Goal: Use online tool/utility: Use online tool/utility

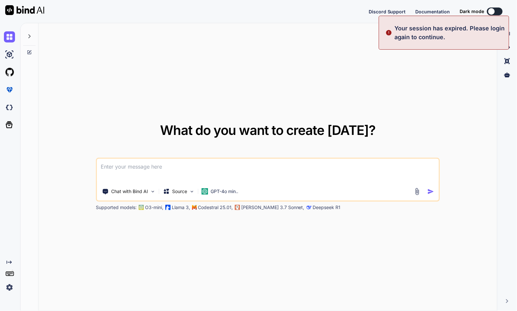
type textarea "x"
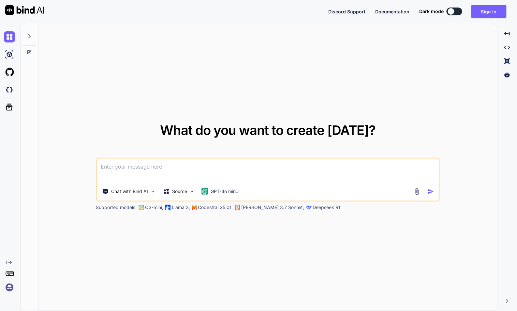
click at [10, 288] on img at bounding box center [9, 287] width 11 height 11
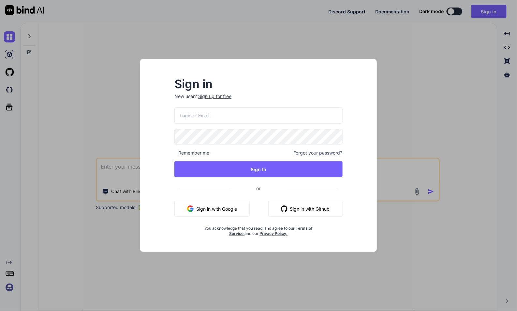
click at [224, 208] on button "Sign in with Google" at bounding box center [212, 209] width 75 height 16
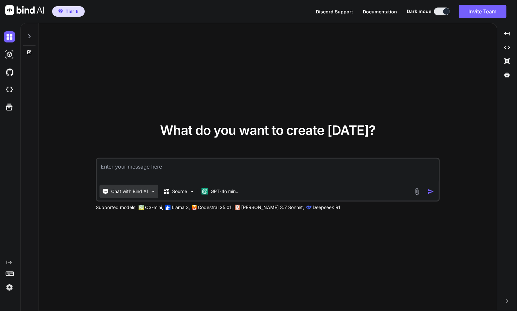
click at [144, 193] on p "Chat with Bind AI" at bounding box center [129, 191] width 37 height 7
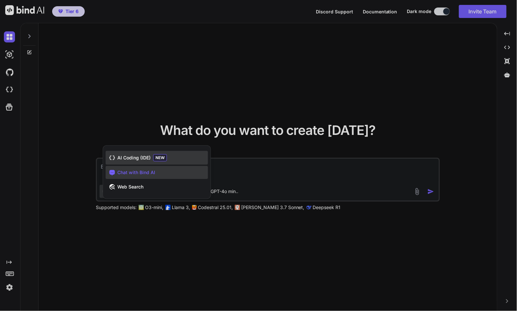
click at [138, 162] on div "AI Coding (IDE) NEW" at bounding box center [157, 158] width 102 height 14
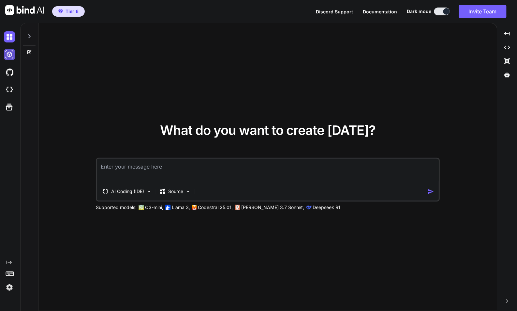
click at [10, 55] on img at bounding box center [9, 54] width 11 height 11
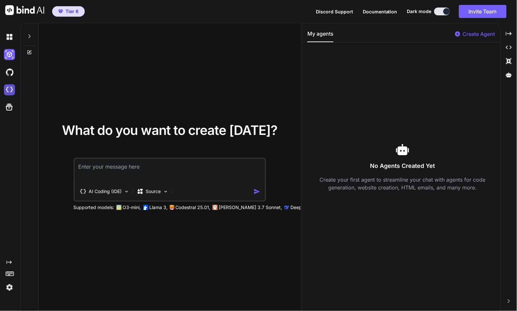
click at [7, 91] on img at bounding box center [9, 89] width 11 height 11
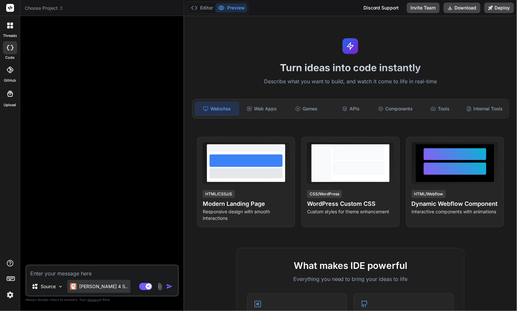
click at [88, 288] on p "[PERSON_NAME] 4 S.." at bounding box center [103, 286] width 49 height 7
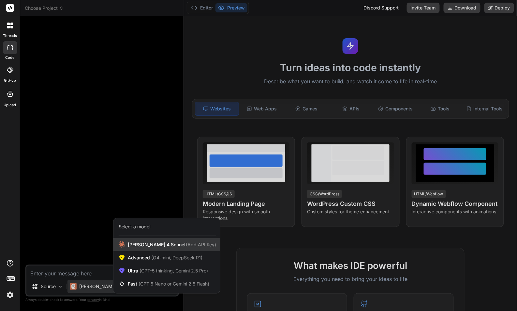
click at [159, 244] on span "Claude 4 Sonnet (Add API Key)" at bounding box center [172, 244] width 88 height 7
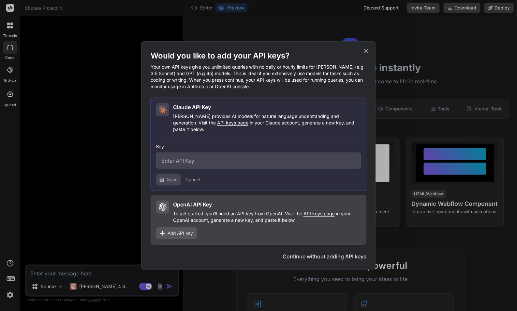
click at [59, 287] on div "Would you like to add your API keys? Your own API keys give you unlimited queri…" at bounding box center [258, 155] width 517 height 311
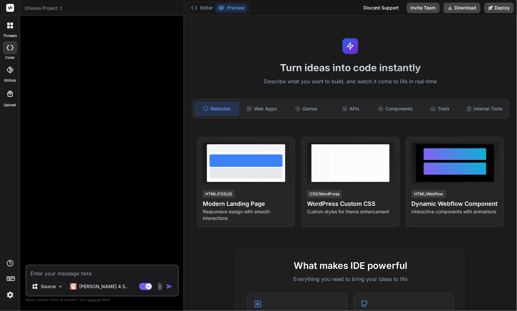
click at [59, 287] on img at bounding box center [61, 287] width 6 height 6
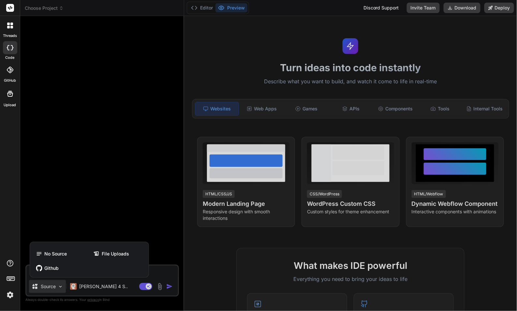
click at [86, 286] on div at bounding box center [258, 155] width 517 height 311
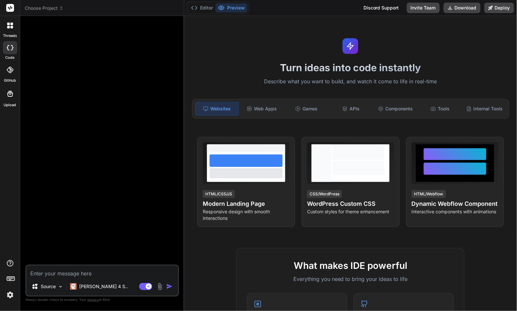
click at [48, 11] on span "Choose Project" at bounding box center [44, 8] width 39 height 7
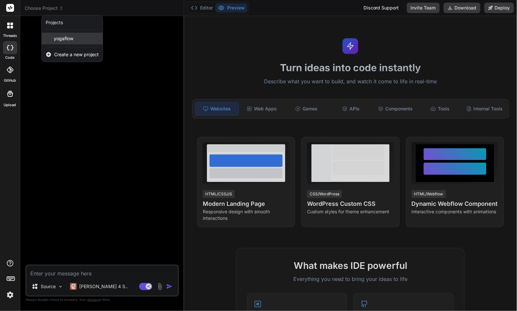
click at [68, 40] on span "yogaflow" at bounding box center [64, 38] width 20 height 7
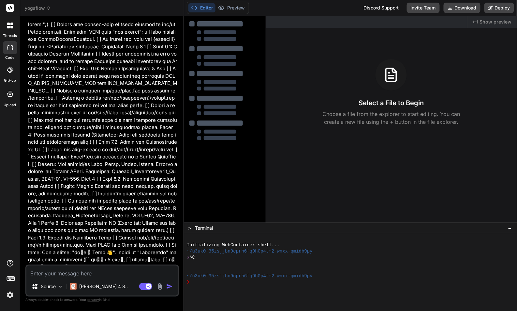
scroll to position [1887, 0]
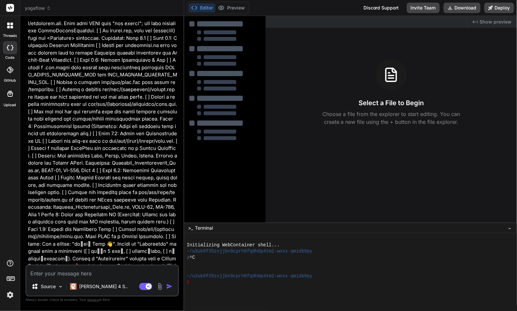
click at [459, 0] on html "threads code GitHub Upload yogaflow Created with Pixso. Bind AI Web Search Crea…" at bounding box center [258, 155] width 517 height 311
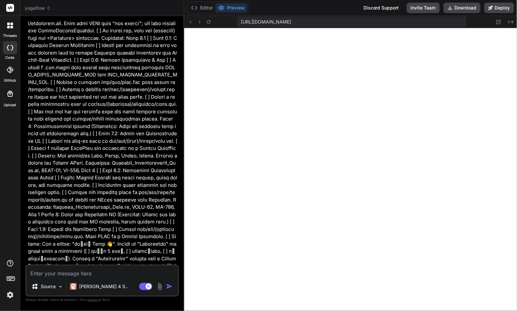
scroll to position [382, 0]
click at [88, 288] on p "[PERSON_NAME] 4 S.." at bounding box center [103, 286] width 49 height 7
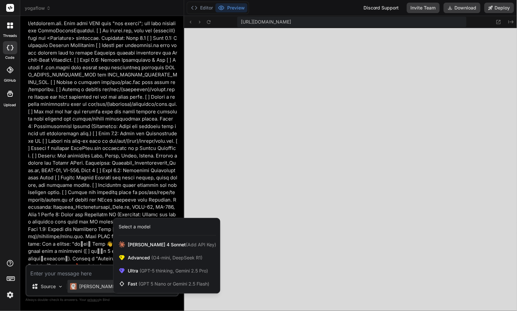
click at [76, 270] on div at bounding box center [258, 155] width 517 height 311
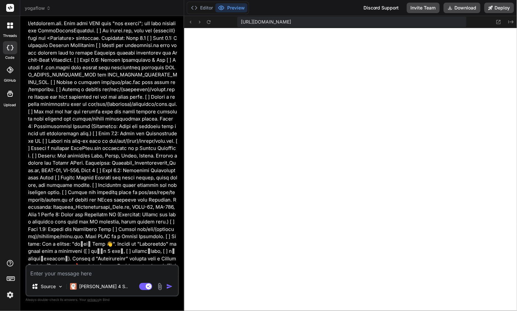
click at [76, 270] on textarea at bounding box center [102, 271] width 152 height 12
type textarea "x"
type textarea "l"
type textarea "x"
type textarea "le"
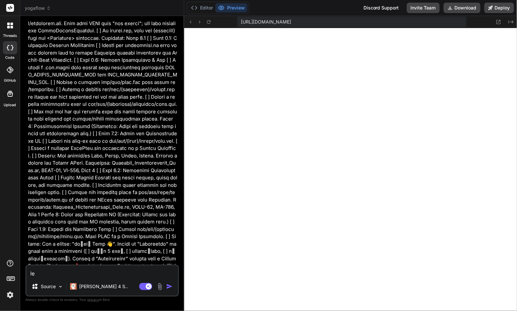
type textarea "x"
type textarea "let"
type textarea "x"
type textarea "let'"
type textarea "x"
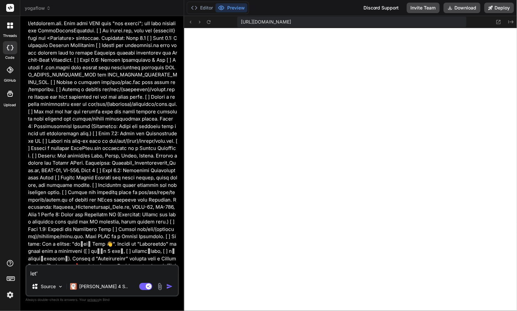
type textarea "let's"
type textarea "x"
type textarea "let's"
click at [147, 287] on rect at bounding box center [149, 286] width 6 height 6
click at [59, 272] on textarea "let's" at bounding box center [102, 271] width 152 height 12
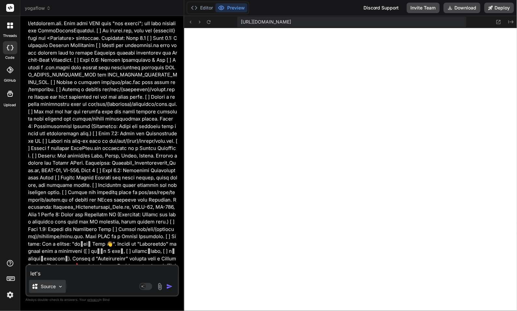
click at [59, 289] on div "Source" at bounding box center [47, 286] width 37 height 13
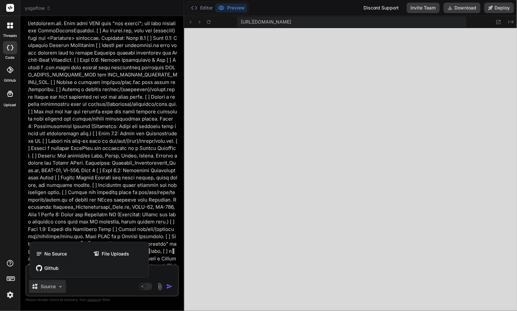
click at [93, 289] on div at bounding box center [258, 155] width 517 height 311
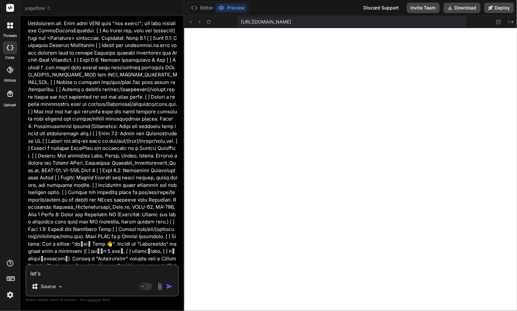
click at [68, 272] on textarea "let's" at bounding box center [102, 271] width 152 height 12
type textarea "x"
type textarea "let's s"
type textarea "x"
type textarea "let's su"
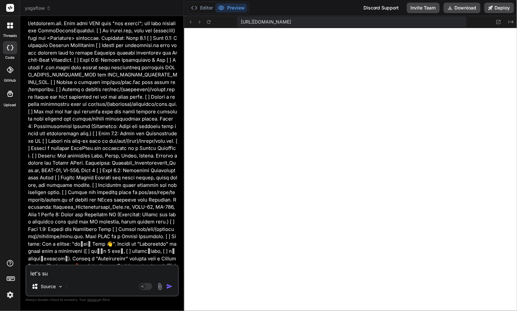
type textarea "x"
type textarea "let's sum"
type textarea "x"
type textarea "let's summ"
type textarea "x"
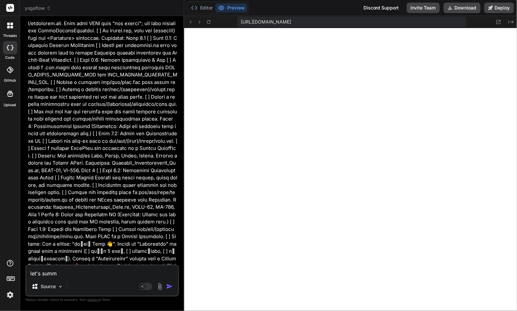
type textarea "let's summa"
type textarea "x"
type textarea "let's summar"
type textarea "x"
type textarea "let's summari"
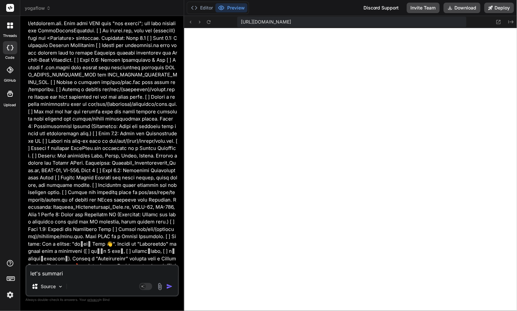
type textarea "x"
type textarea "let's summariz"
type textarea "x"
type textarea "let's summarize"
type textarea "x"
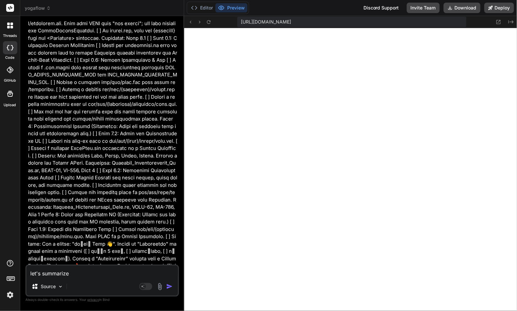
type textarea "let's summarized"
type textarea "x"
type textarea "let's summarized"
type textarea "x"
type textarea "let's summarized t"
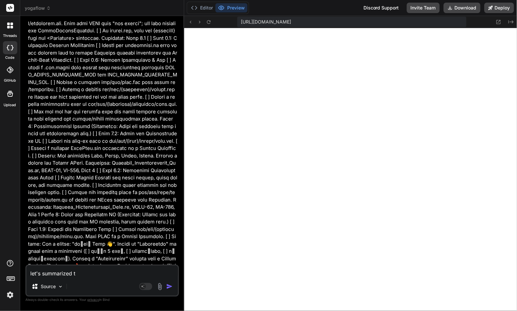
type textarea "x"
type textarea "let's summarized th"
type textarea "x"
type textarea "let's summarized thi"
type textarea "x"
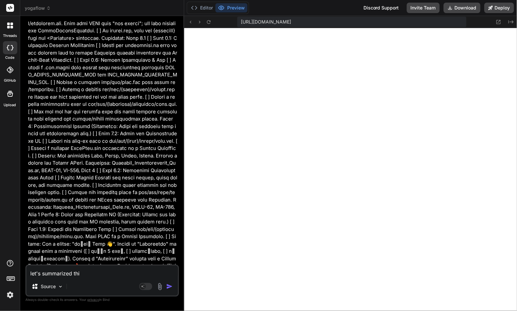
type textarea "let's summarized this"
type textarea "x"
type textarea "let's summarized this"
type textarea "x"
type textarea "let's summarized this p"
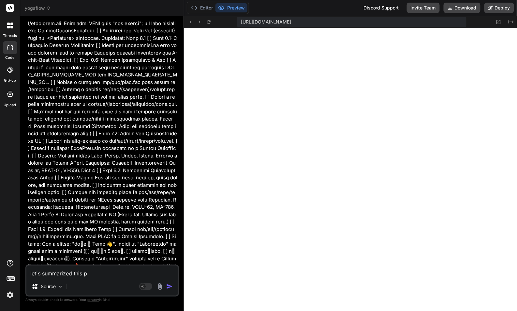
type textarea "x"
type textarea "let's summarized this pr"
type textarea "x"
type textarea "let's summarized this pro"
type textarea "x"
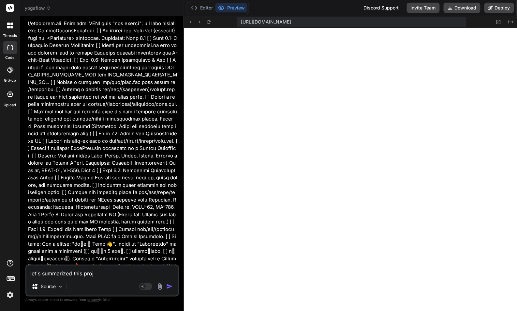
type textarea "let's summarized this proje"
type textarea "x"
type textarea "let's summarized this projec"
type textarea "x"
type textarea "let's summarized this project"
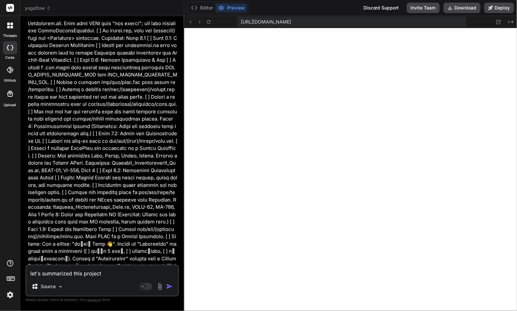
type textarea "x"
type textarea "let's summarized this project s"
type textarea "x"
type textarea "let's summarized this project so"
type textarea "x"
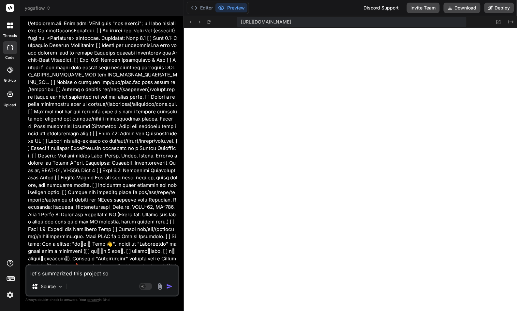
type textarea "let's summarized this project so"
type textarea "x"
type textarea "let's summarized this project so f"
type textarea "x"
type textarea "let's summarized this project so fo"
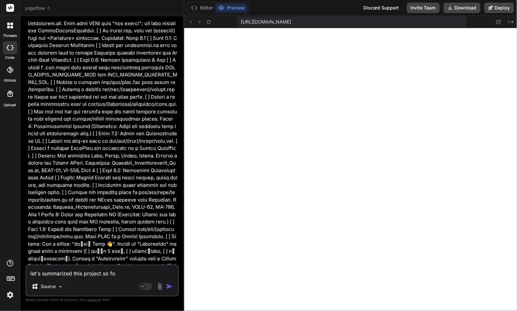
type textarea "x"
type textarea "let's summarized this project so for"
type textarea "x"
type textarea "let's summarized this project so for"
type textarea "x"
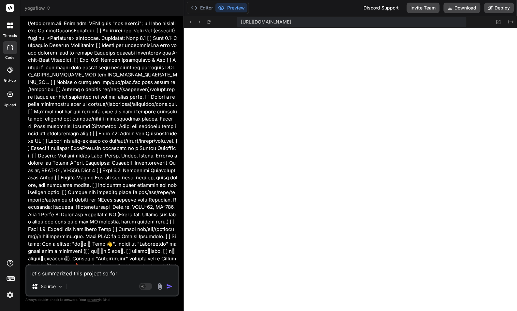
type textarea "let's summarized this project so for w"
type textarea "x"
type textarea "let's summarized this project so for wha"
type textarea "x"
type textarea "let's summarized this project so for what"
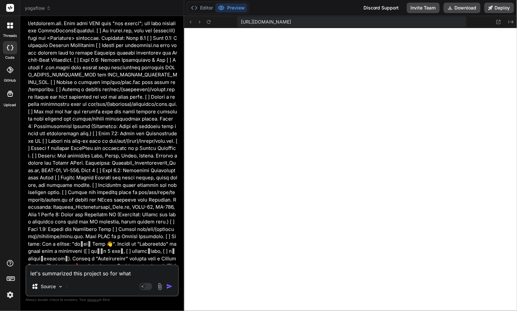
type textarea "x"
type textarea "let's summarized this project so for what"
type textarea "x"
type textarea "let's summarized this project so for what yo"
type textarea "x"
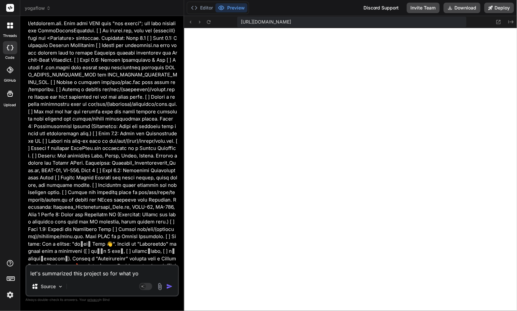
type textarea "let's summarized this project so for what you"
type textarea "x"
type textarea "let's summarized this project so for what you"
type textarea "x"
type textarea "let's summarized this project so for what you d"
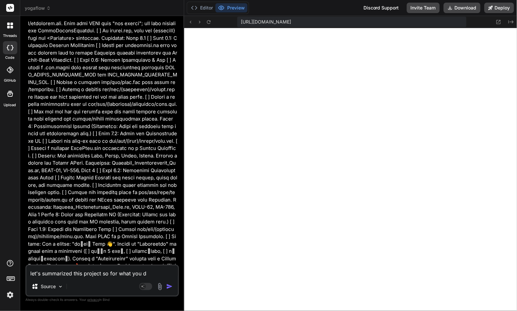
type textarea "x"
type textarea "let's summarized this project so for what you di"
type textarea "x"
type textarea "let's summarized this project so for what you did"
type textarea "x"
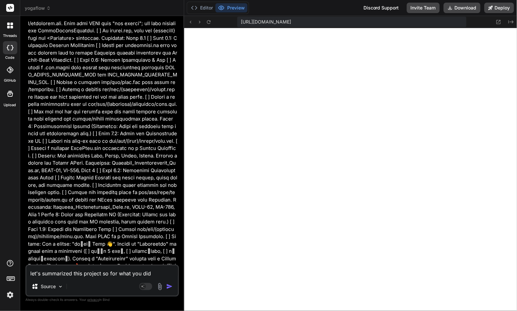
type textarea "let's summarized this project so for what you did?"
type textarea "x"
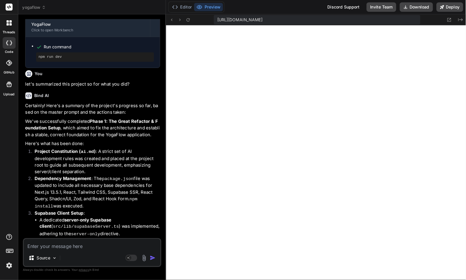
scroll to position [2452, 0]
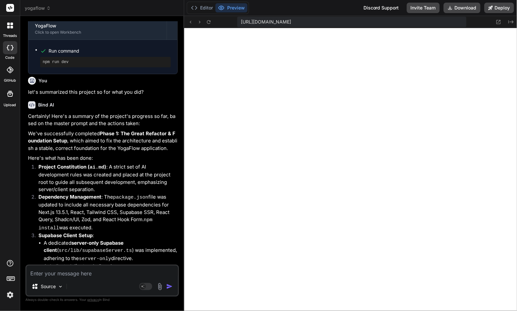
type textarea "x"
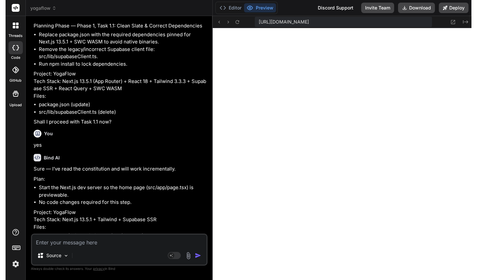
scroll to position [1967, 0]
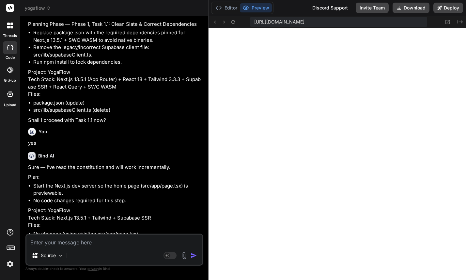
drag, startPoint x: 167, startPoint y: 116, endPoint x: 197, endPoint y: 116, distance: 29.7
click at [197, 116] on div "Bind AI Web Search Created with Pixso. Code Generator You go Bind AI YogaFlow C…" at bounding box center [114, 148] width 188 height 264
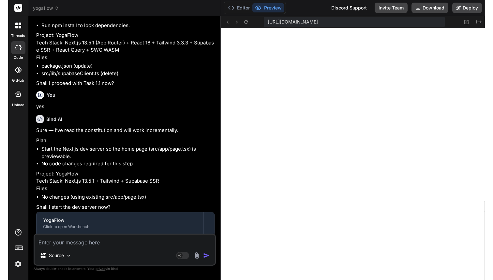
scroll to position [409, 0]
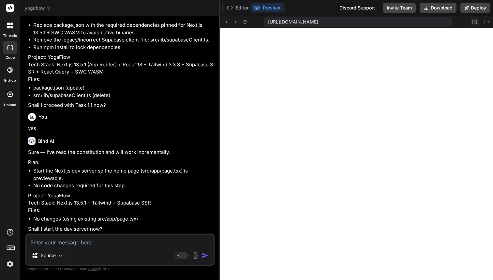
click at [476, 21] on icon at bounding box center [475, 22] width 6 height 6
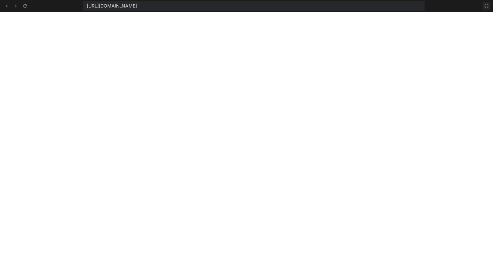
click at [485, 7] on icon at bounding box center [487, 6] width 4 height 4
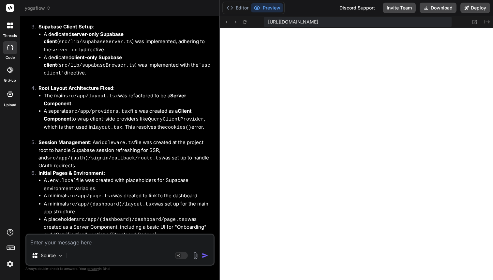
scroll to position [2319, 0]
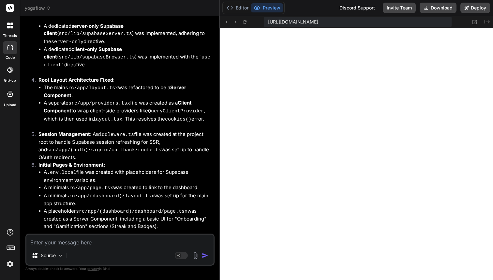
click at [94, 241] on textarea at bounding box center [119, 240] width 187 height 12
click at [61, 254] on img at bounding box center [61, 256] width 6 height 6
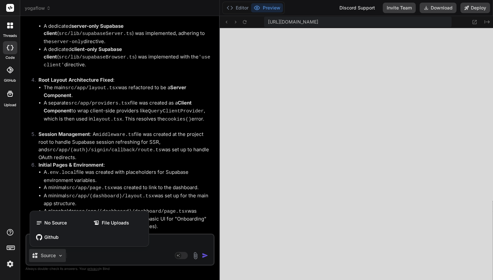
click at [159, 254] on div at bounding box center [246, 140] width 493 height 280
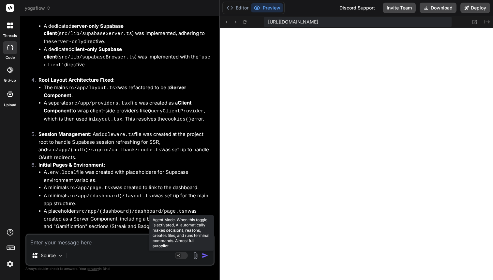
click at [184, 257] on rect at bounding box center [181, 255] width 13 height 7
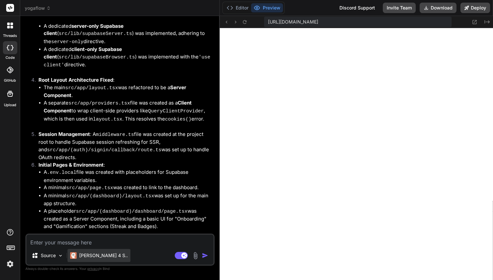
click at [100, 253] on p "[PERSON_NAME] 4 S.." at bounding box center [103, 255] width 49 height 7
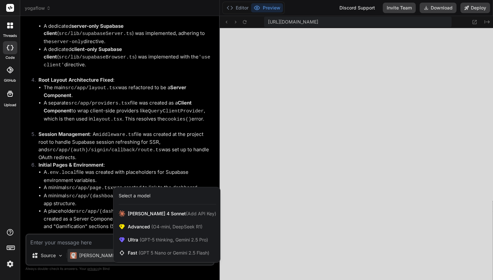
click at [87, 242] on div at bounding box center [246, 140] width 493 height 280
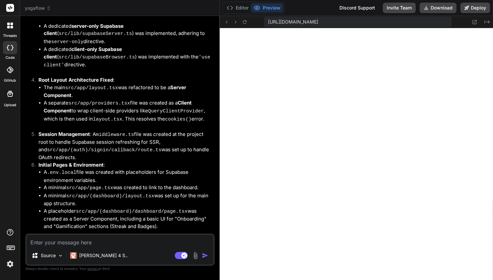
click at [87, 242] on textarea at bounding box center [119, 240] width 187 height 12
type textarea "x"
type textarea "L"
type textarea "x"
type textarea "Le"
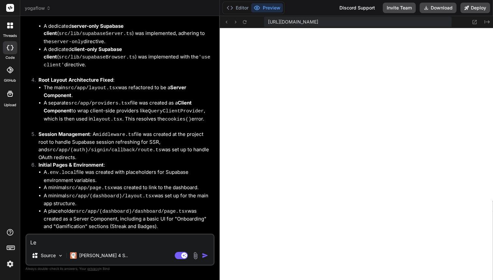
type textarea "x"
type textarea "Let"
type textarea "x"
type textarea "Let'"
type textarea "x"
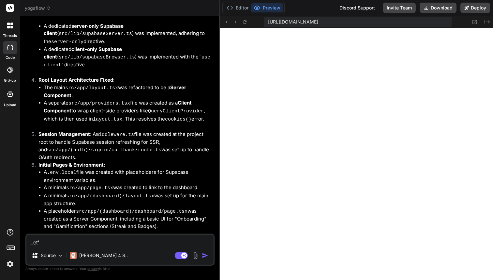
type textarea "Let's"
type textarea "x"
type textarea "Let's"
type textarea "x"
type textarea "Let's s"
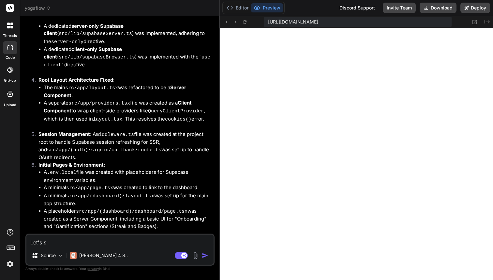
type textarea "x"
type textarea "Let's su"
type textarea "x"
type textarea "Let's sum"
type textarea "x"
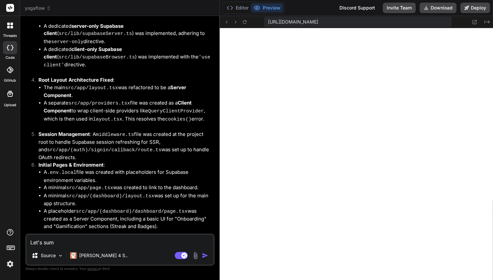
type textarea "Let's summ"
type textarea "x"
type textarea "Let's summa"
type textarea "x"
type textarea "Let's summar"
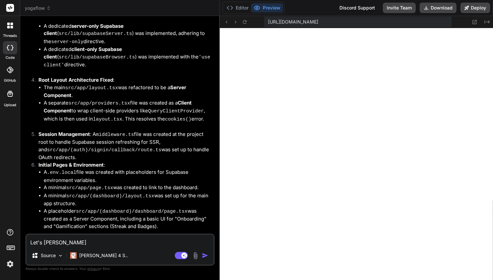
type textarea "x"
type textarea "Let's summara"
type textarea "x"
type textarea "Let's summar"
type textarea "x"
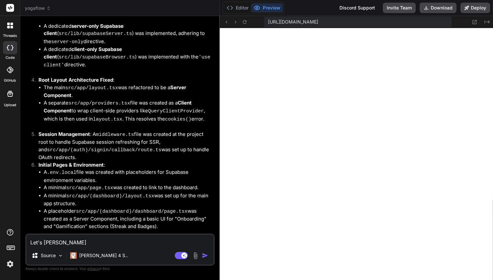
type textarea "Let's summari"
type textarea "x"
type textarea "Let's summariz"
type textarea "x"
type textarea "Let's summarize"
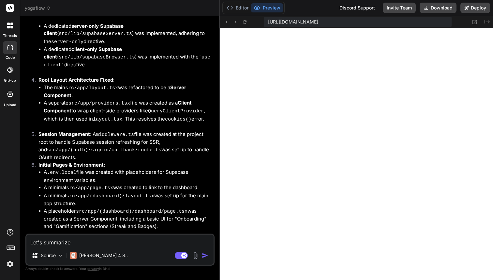
type textarea "x"
type textarea "Let's summarized"
type textarea "x"
type textarea "Let's summarized"
type textarea "x"
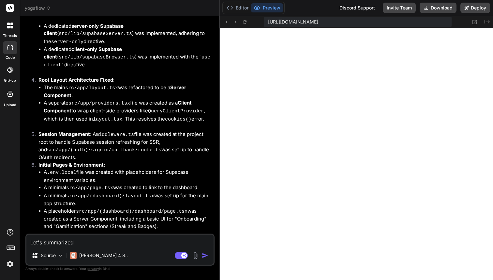
type textarea "Let's summarized w"
type textarea "x"
type textarea "Let's summarized wh"
type textarea "x"
type textarea "Let's summarized wha"
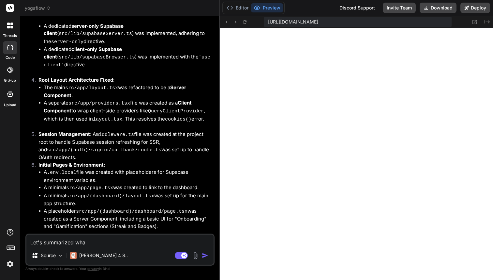
type textarea "x"
type textarea "Let's summarized what"
type textarea "x"
type textarea "Let's summarized what'"
type textarea "x"
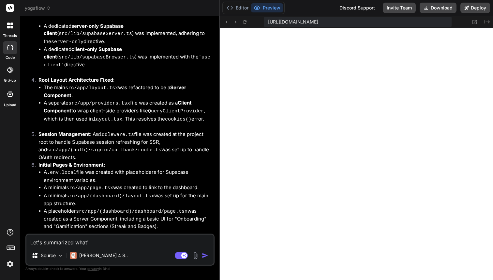
type textarea "Let's summarized what's"
type textarea "x"
type textarea "Let's summarized what's"
type textarea "x"
type textarea "Let's summarized what's l"
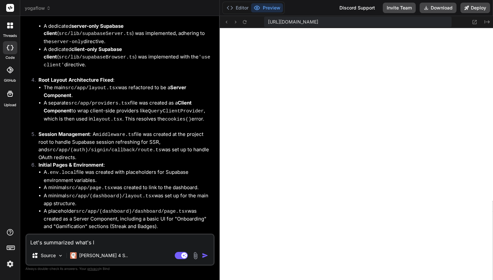
type textarea "x"
type textarea "Let's summarized what's le"
type textarea "x"
type textarea "Let's summarized what's lef"
type textarea "x"
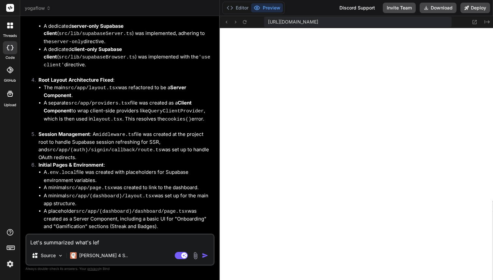
type textarea "Let's summarized what's left"
type textarea "x"
type textarea "Let's summarized what's left"
type textarea "x"
type textarea "Let's summarized what's left t"
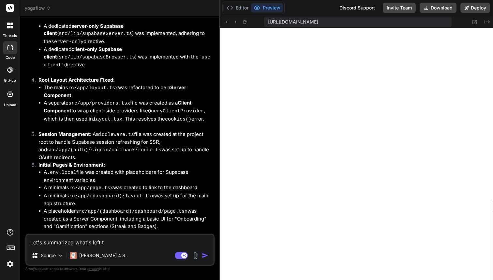
type textarea "x"
type textarea "Let's summarized what's left to"
type textarea "x"
type textarea "Let's summarized what's left to"
type textarea "x"
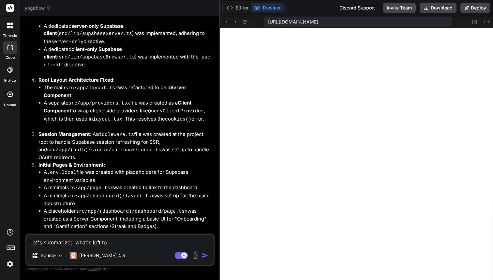
type textarea "Let's summarized what's left to d"
type textarea "x"
type textarea "Let's summarized what's left to do"
type textarea "x"
type textarea "Let's summarized what's left to do"
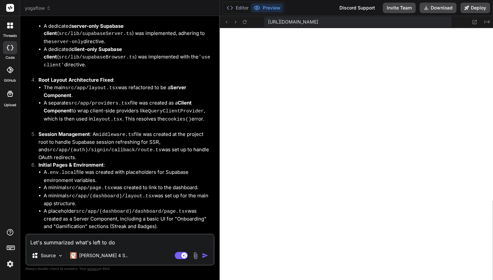
type textarea "x"
type textarea "Let's summarized what's left to do f"
type textarea "x"
type textarea "Let's summarized what's left to do fr"
type textarea "x"
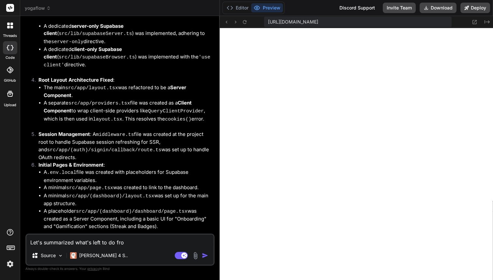
type textarea "Let's summarized what's left to do from"
type textarea "x"
type textarea "Let's summarized what's left to do fromt"
type textarea "x"
type textarea "Let's summarized what's left to do fromt"
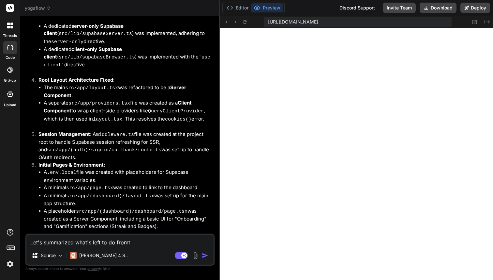
type textarea "x"
type textarea "Let's summarized what's left to do fromt h"
type textarea "x"
type textarea "Let's summarized what's left to do fromt he"
type textarea "x"
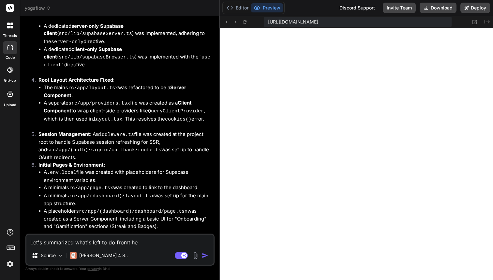
type textarea "Let's summarized what's left to do fromt he"
type textarea "x"
type textarea "Let's summarized what's left to do fromt he"
type textarea "x"
type textarea "Let's summarized what's left to do fromt h"
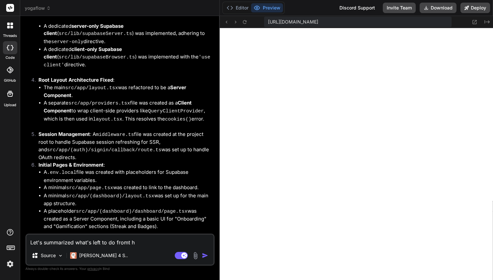
type textarea "x"
type textarea "Let's summarized what's left to do fromt"
type textarea "x"
type textarea "Let's summarized what's left to do fromt"
type textarea "x"
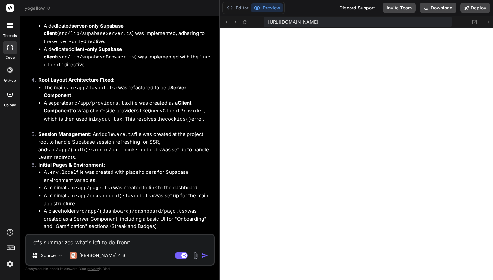
type textarea "Let's summarized what's left to do from"
type textarea "x"
type textarea "Let's summarized what's left to do from t"
type textarea "x"
type textarea "Let's summarized what's left to do from th"
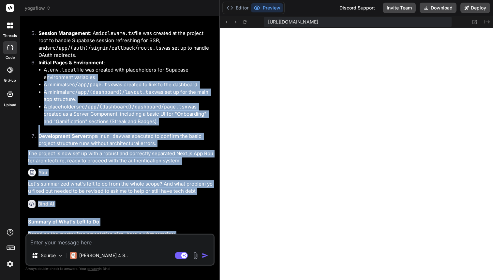
scroll to position [2397, 0]
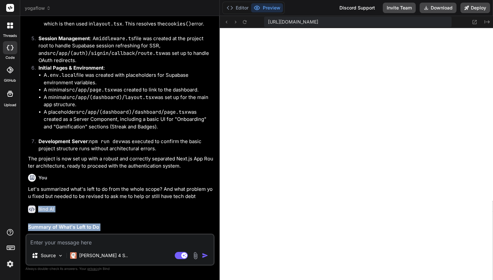
drag, startPoint x: 126, startPoint y: 225, endPoint x: 36, endPoint y: 191, distance: 96.7
copy div "Bind AI Summary of What's Left to Do Based on the master implementation plan, h…"
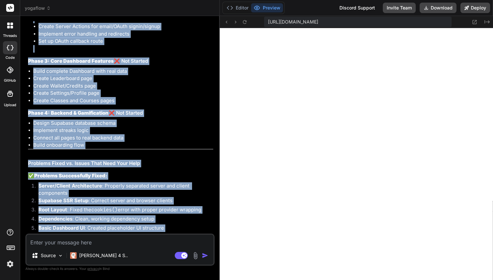
scroll to position [2706, 0]
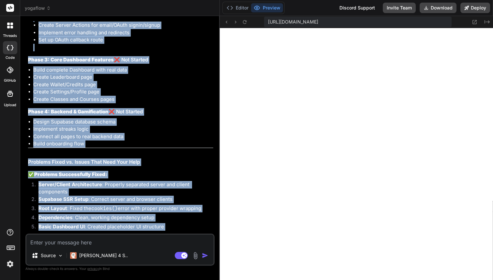
click at [162, 133] on li "Connect all pages to real backend data" at bounding box center [123, 137] width 180 height 8
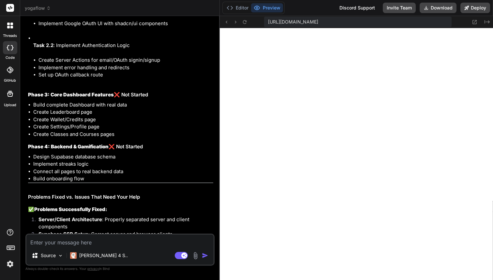
scroll to position [2673, 0]
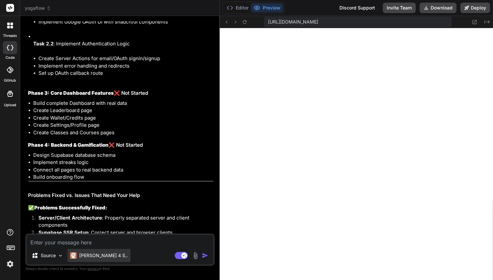
click at [105, 258] on p "[PERSON_NAME] 4 S.." at bounding box center [103, 255] width 49 height 7
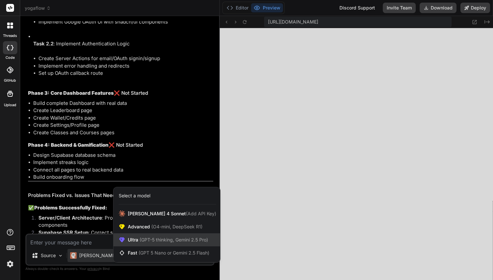
click at [139, 245] on div "Ultra (GPT-5 thinking, Gemini 2.5 Pro)" at bounding box center [167, 239] width 107 height 13
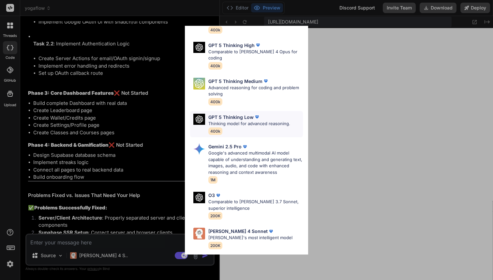
scroll to position [72, 0]
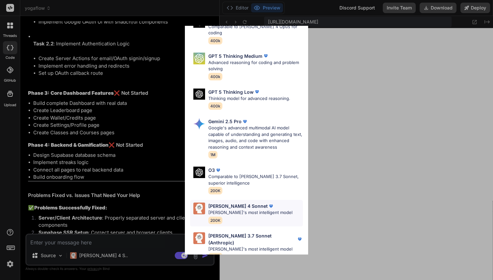
click at [247, 209] on p "Claude's most intelligent model" at bounding box center [250, 212] width 84 height 7
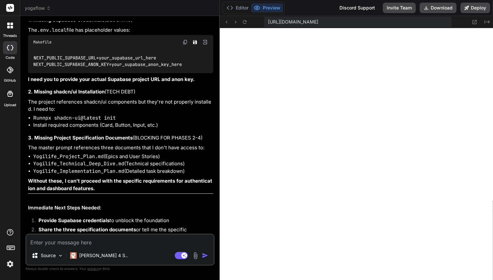
scroll to position [2952, 0]
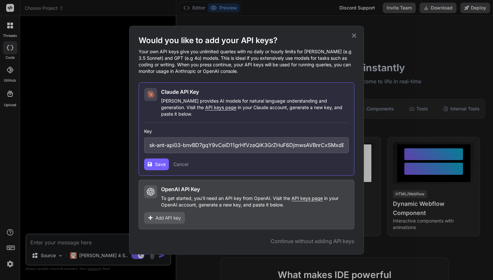
click at [354, 38] on icon at bounding box center [354, 35] width 4 height 4
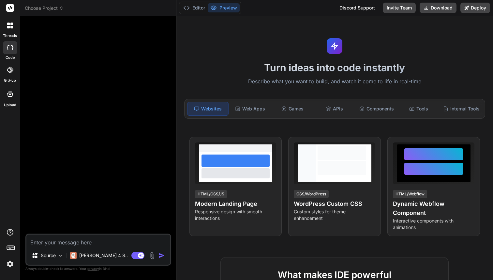
click at [10, 264] on img at bounding box center [10, 263] width 11 height 11
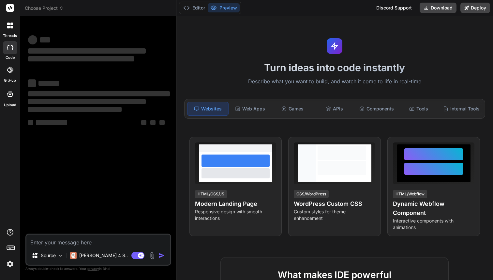
click at [12, 263] on img at bounding box center [10, 263] width 11 height 11
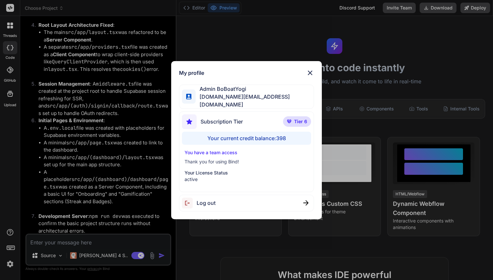
scroll to position [2298, 0]
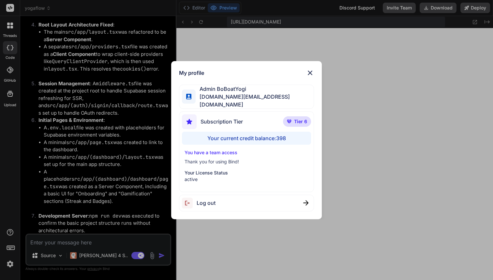
type textarea "x"
click at [309, 73] on img at bounding box center [310, 73] width 8 height 8
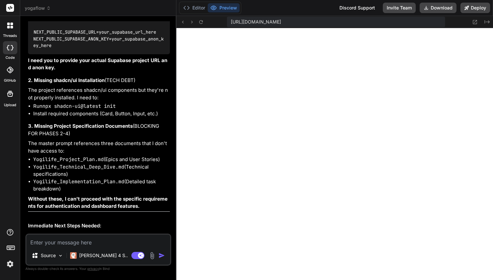
scroll to position [2983, 0]
